Goal: Task Accomplishment & Management: Manage account settings

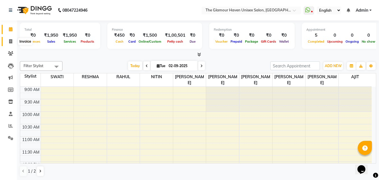
click at [13, 44] on span at bounding box center [11, 41] width 10 height 7
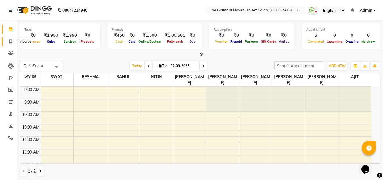
select select "7124"
select select "service"
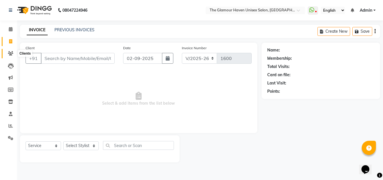
click at [12, 55] on icon at bounding box center [10, 53] width 5 height 4
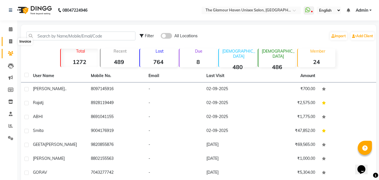
click at [11, 39] on span at bounding box center [11, 41] width 10 height 7
select select "service"
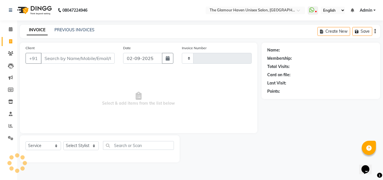
type input "1600"
select select "7124"
click at [97, 148] on select "Select Stylist AJIT Bharat sen [PERSON_NAME] [PERSON_NAME] NITIN RAHUL [PERSON_…" at bounding box center [80, 145] width 35 height 9
click at [104, 104] on span "Select & add items from the list below" at bounding box center [139, 98] width 226 height 57
click at [78, 28] on link "PREVIOUS INVOICES" at bounding box center [75, 29] width 40 height 5
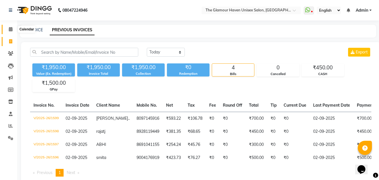
click at [7, 28] on span at bounding box center [11, 29] width 10 height 7
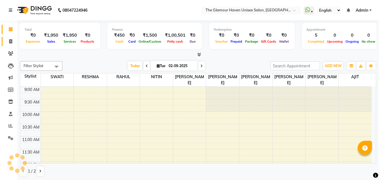
click at [13, 41] on span at bounding box center [11, 41] width 10 height 7
select select "service"
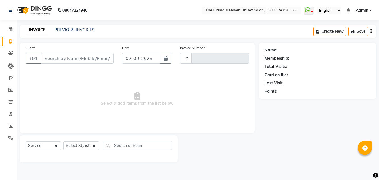
type input "1600"
select select "7124"
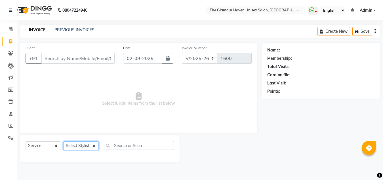
click at [94, 145] on select "Select Stylist AJIT Bharat sen [PERSON_NAME] [PERSON_NAME] NITIN RAHUL [PERSON_…" at bounding box center [80, 145] width 35 height 9
select select "88079"
click at [63, 141] on select "Select Stylist AJIT Bharat sen [PERSON_NAME] [PERSON_NAME] NITIN RAHUL [PERSON_…" at bounding box center [80, 145] width 35 height 9
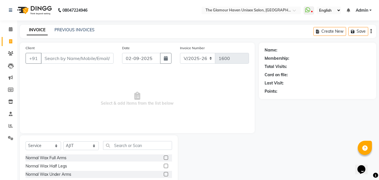
click at [130, 140] on div "Select Service Product Membership Package Voucher Prepaid Gift Card Select Styl…" at bounding box center [99, 177] width 158 height 84
click at [130, 141] on div "Select Service Product Membership Package Voucher Prepaid Gift Card Select Styl…" at bounding box center [99, 177] width 158 height 84
click at [130, 145] on input "text" at bounding box center [137, 145] width 69 height 9
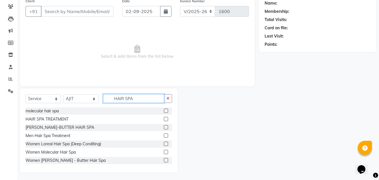
scroll to position [48, 0]
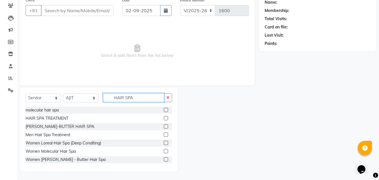
type input "HAIR SPA"
click at [164, 118] on label at bounding box center [166, 118] width 4 height 4
click at [164, 118] on input "checkbox" at bounding box center [166, 118] width 4 height 4
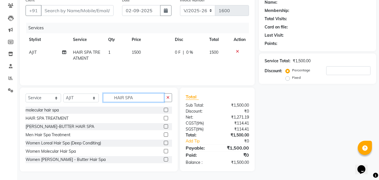
checkbox input "false"
click at [147, 99] on input "HAIR SPA" at bounding box center [133, 97] width 61 height 9
type input "H"
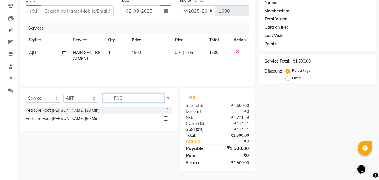
type input "FOO"
click at [165, 111] on label at bounding box center [166, 110] width 4 height 4
click at [165, 111] on input "checkbox" at bounding box center [166, 110] width 4 height 4
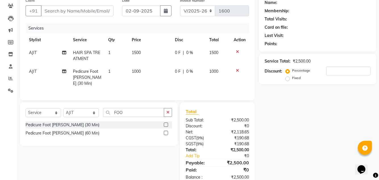
checkbox input "false"
click at [165, 108] on button "button" at bounding box center [168, 112] width 8 height 9
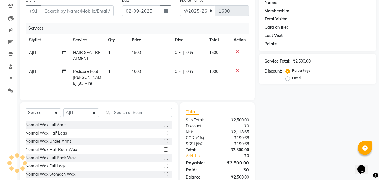
click at [40, 73] on td "AJIT" at bounding box center [48, 77] width 44 height 25
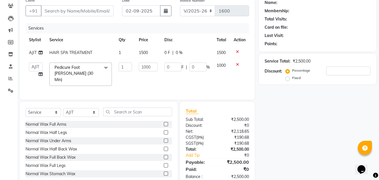
click at [116, 87] on div "Services Stylist Service Qty Price Disc Total Action AJIT HAIR SPA TREATMENT 1 …" at bounding box center [137, 58] width 223 height 71
click at [118, 85] on div "Services Stylist Service Qty Price Disc Total Action AJIT HAIR SPA TREATMENT 1 …" at bounding box center [137, 58] width 223 height 71
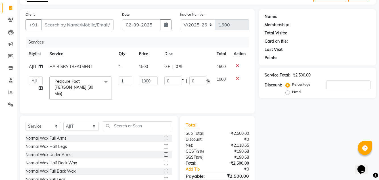
scroll to position [19, 0]
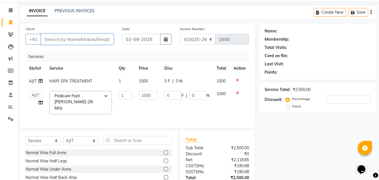
click at [64, 39] on input "Client" at bounding box center [77, 39] width 73 height 11
click at [106, 54] on div "Services" at bounding box center [139, 56] width 227 height 11
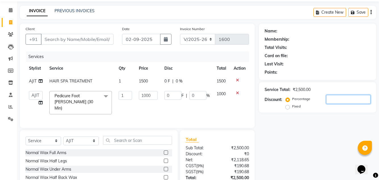
click at [342, 98] on input "number" at bounding box center [348, 99] width 44 height 9
type input "1"
type input "10"
type input "1"
type input "10"
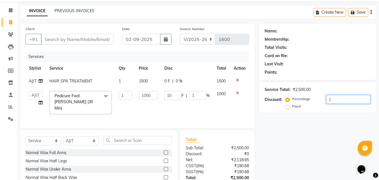
type input "100"
type input "10"
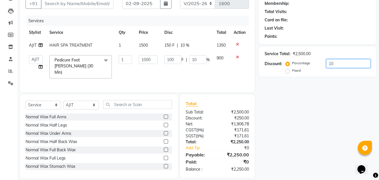
scroll to position [60, 0]
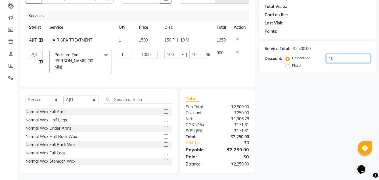
click at [337, 59] on input "10" at bounding box center [348, 58] width 44 height 9
type input "1"
type input "10"
type input "1"
type input "0"
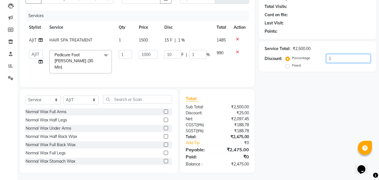
type input "0"
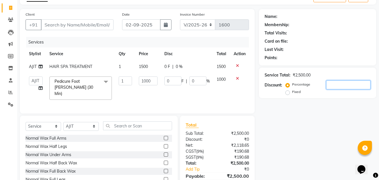
scroll to position [0, 0]
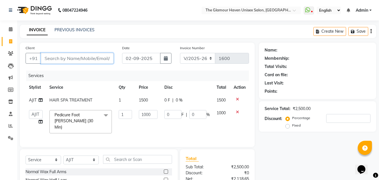
click at [82, 59] on input "Client" at bounding box center [77, 58] width 73 height 11
type input "J"
type input "0"
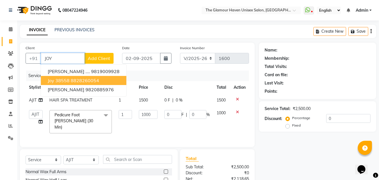
click at [84, 79] on ngb-highlight "8828260054" at bounding box center [85, 80] width 28 height 6
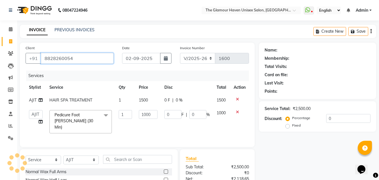
type input "8828260054"
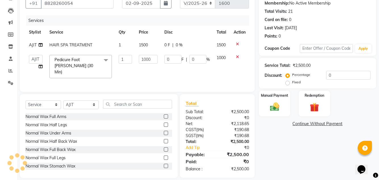
scroll to position [60, 0]
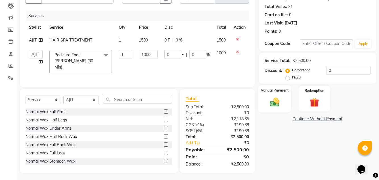
click at [278, 102] on img at bounding box center [275, 101] width 16 height 11
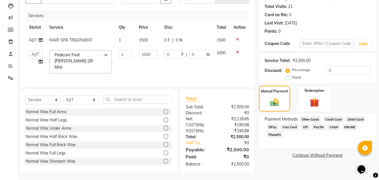
click at [331, 125] on span "CASH" at bounding box center [334, 126] width 12 height 7
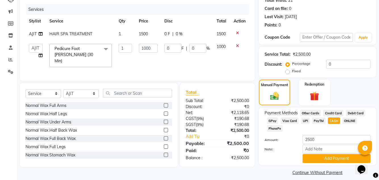
scroll to position [72, 0]
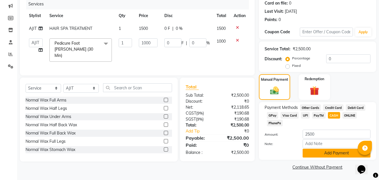
click at [315, 152] on button "Add Payment" at bounding box center [337, 152] width 68 height 9
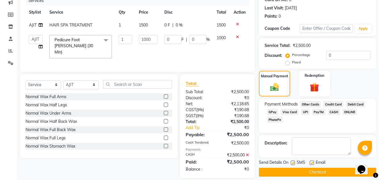
scroll to position [80, 0]
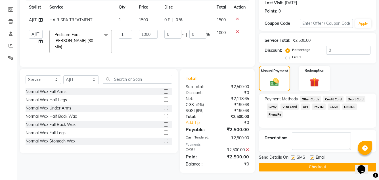
click at [293, 158] on label at bounding box center [293, 157] width 4 height 4
click at [293, 158] on input "checkbox" at bounding box center [293, 158] width 4 height 4
checkbox input "false"
click at [294, 162] on button "Checkout" at bounding box center [317, 166] width 117 height 9
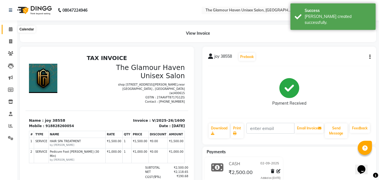
click at [13, 32] on span at bounding box center [11, 29] width 10 height 7
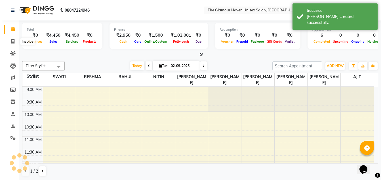
scroll to position [175, 0]
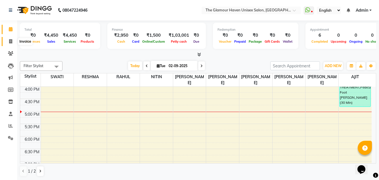
click at [11, 40] on icon at bounding box center [10, 41] width 3 height 4
select select "service"
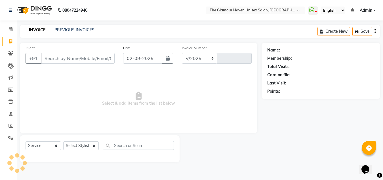
select select "7124"
type input "1601"
click at [12, 49] on link "Clients" at bounding box center [9, 53] width 14 height 9
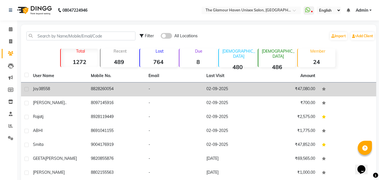
click at [92, 92] on td "8828260054" at bounding box center [116, 89] width 58 height 14
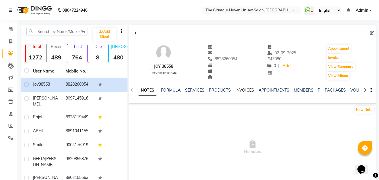
click at [238, 90] on link "INVOICES" at bounding box center [244, 89] width 19 height 5
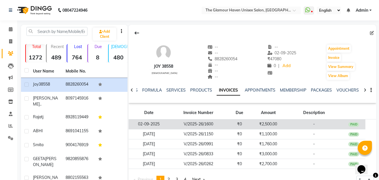
click at [220, 125] on td "V/2025-26/1600" at bounding box center [198, 124] width 59 height 10
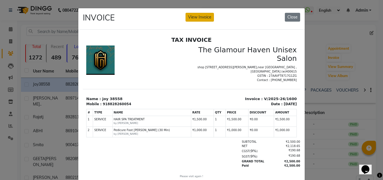
click at [190, 17] on button "View Invoice" at bounding box center [200, 17] width 28 height 9
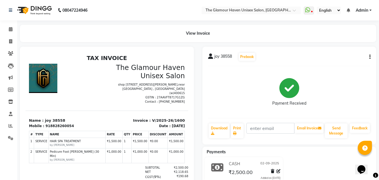
click at [370, 57] on icon "button" at bounding box center [369, 57] width 1 height 0
click at [334, 64] on div "Edit Invoice" at bounding box center [341, 63] width 39 height 7
select select "service"
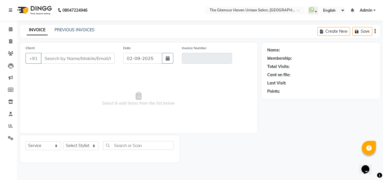
type input "8828260054"
type input "V/2025-26/1600"
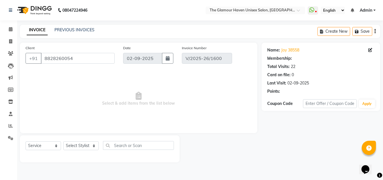
select select "select"
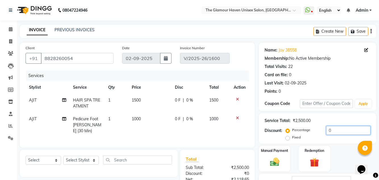
click at [334, 131] on input "0" at bounding box center [348, 130] width 44 height 9
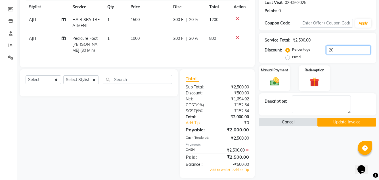
scroll to position [85, 0]
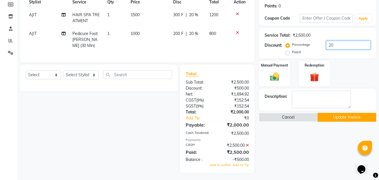
type input "20"
click at [330, 119] on button "Update Invoice" at bounding box center [346, 117] width 59 height 9
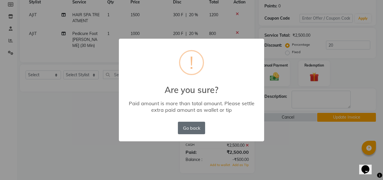
click at [191, 129] on button "Go back" at bounding box center [191, 127] width 27 height 12
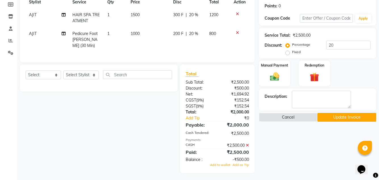
click at [354, 117] on button "Update Invoice" at bounding box center [346, 117] width 59 height 9
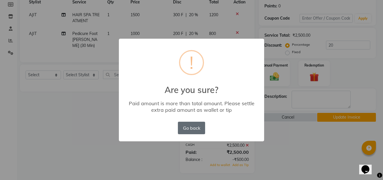
click at [195, 132] on button "Go back" at bounding box center [191, 127] width 27 height 12
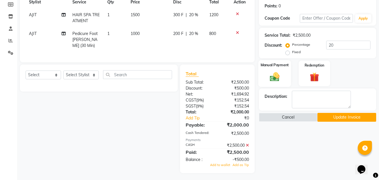
click at [271, 75] on img at bounding box center [275, 76] width 16 height 11
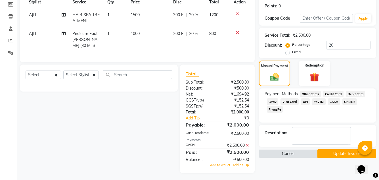
click at [337, 102] on span "CASH" at bounding box center [334, 101] width 12 height 7
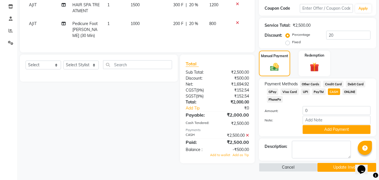
scroll to position [95, 0]
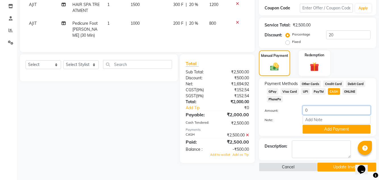
click at [321, 109] on input "0" at bounding box center [337, 110] width 68 height 9
click at [244, 132] on div "₹2,500.00" at bounding box center [235, 135] width 36 height 6
click at [249, 133] on icon at bounding box center [247, 135] width 3 height 4
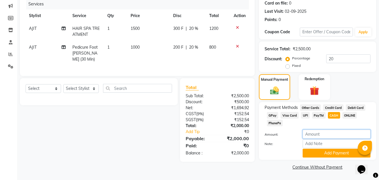
click at [319, 136] on input "number" at bounding box center [337, 133] width 68 height 9
click at [341, 161] on div "Name: Joy 38558 Membership: No Active Membership Total Visits: 22 Card on file:…" at bounding box center [319, 71] width 121 height 200
click at [337, 151] on button "Add Payment" at bounding box center [337, 152] width 68 height 9
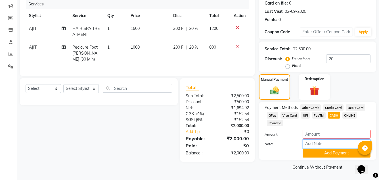
click at [330, 140] on input "Note:" at bounding box center [337, 143] width 68 height 9
click at [331, 136] on input "number" at bounding box center [337, 133] width 68 height 9
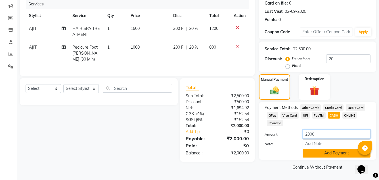
type input "2000"
click at [344, 156] on button "Add Payment" at bounding box center [337, 152] width 68 height 9
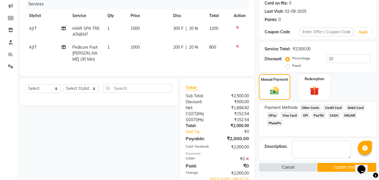
scroll to position [92, 0]
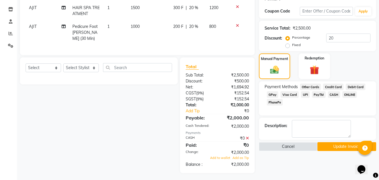
click at [248, 136] on icon at bounding box center [247, 138] width 3 height 4
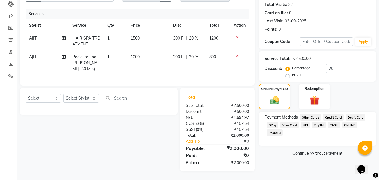
scroll to position [60, 0]
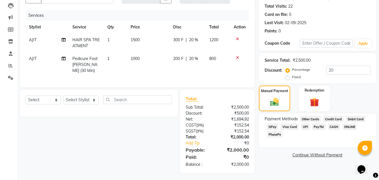
click at [331, 127] on span "CASH" at bounding box center [334, 126] width 12 height 7
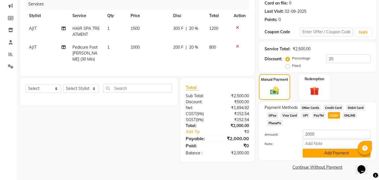
click at [319, 151] on button "Add Payment" at bounding box center [337, 152] width 68 height 9
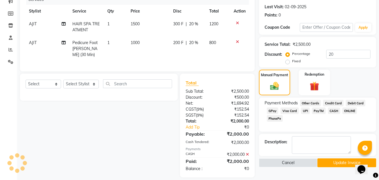
scroll to position [80, 0]
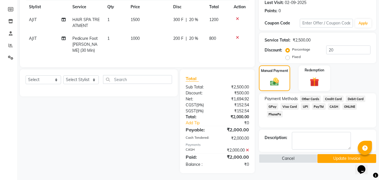
click at [339, 158] on button "Update Invoice" at bounding box center [346, 158] width 59 height 9
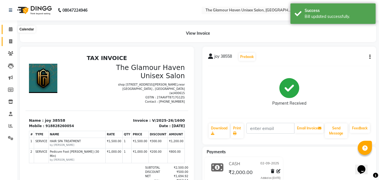
drag, startPoint x: 12, startPoint y: 28, endPoint x: 9, endPoint y: 41, distance: 13.8
click at [12, 28] on icon at bounding box center [11, 29] width 4 height 4
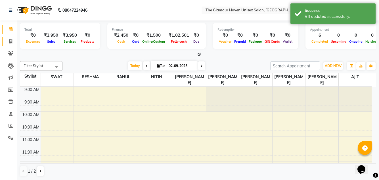
click at [9, 41] on icon at bounding box center [10, 41] width 3 height 4
select select "7124"
select select "service"
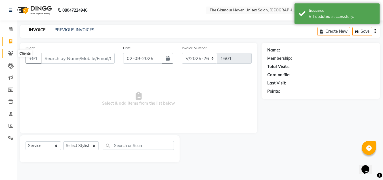
click at [11, 55] on icon at bounding box center [10, 53] width 5 height 4
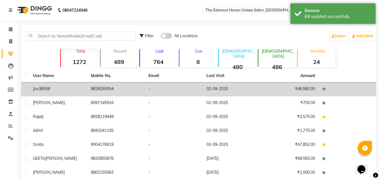
click at [184, 88] on td "-" at bounding box center [174, 89] width 58 height 14
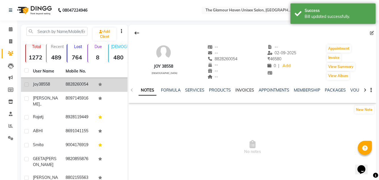
click at [248, 89] on link "INVOICES" at bounding box center [244, 89] width 19 height 5
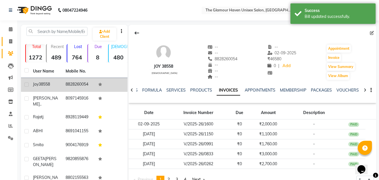
click at [14, 41] on span at bounding box center [11, 41] width 10 height 7
select select "7124"
select select "service"
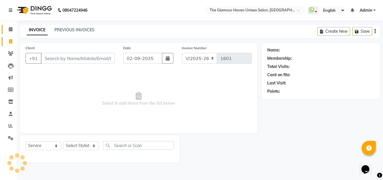
click at [9, 30] on icon at bounding box center [11, 29] width 4 height 4
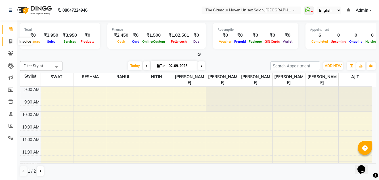
click at [10, 44] on span at bounding box center [11, 41] width 10 height 7
select select "service"
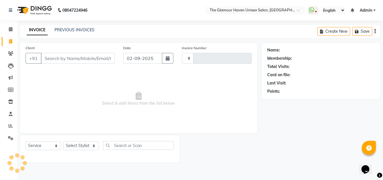
type input "1601"
select select "7124"
